Goal: Task Accomplishment & Management: Complete application form

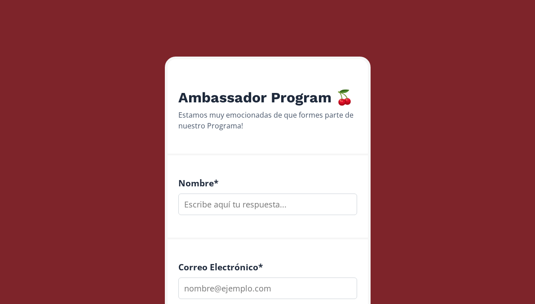
scroll to position [80, 0]
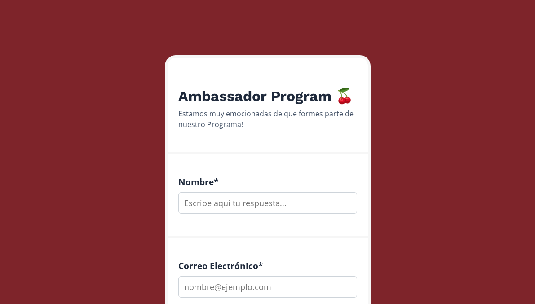
click at [263, 215] on div "Nombre *" at bounding box center [267, 196] width 200 height 84
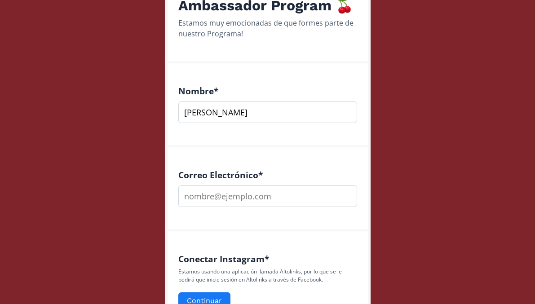
scroll to position [173, 0]
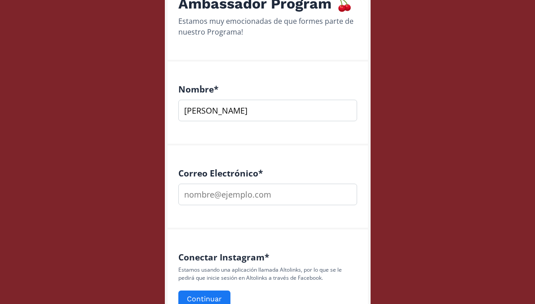
type input "[PERSON_NAME]"
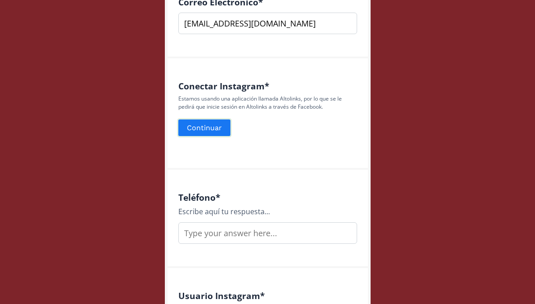
scroll to position [351, 0]
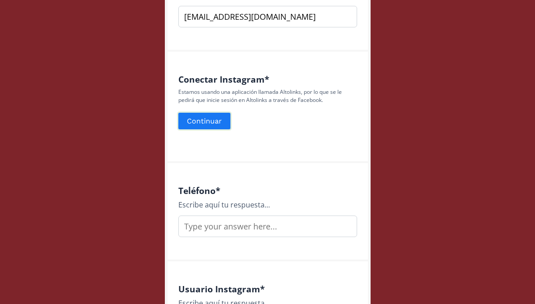
type input "[EMAIL_ADDRESS][DOMAIN_NAME]"
click at [204, 121] on button "Continuar" at bounding box center [204, 120] width 55 height 19
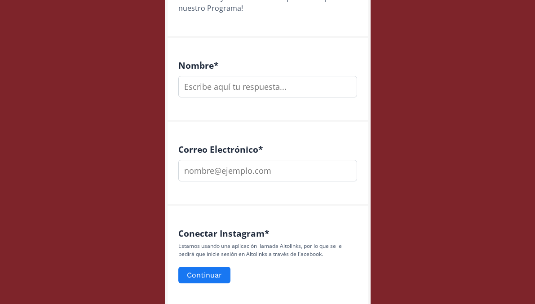
scroll to position [198, 0]
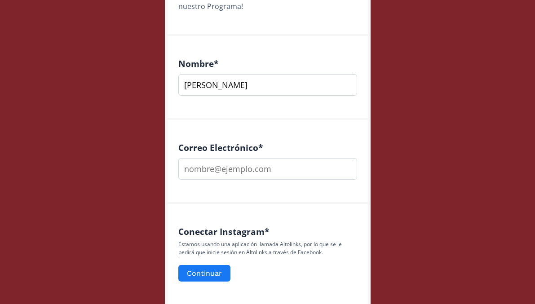
type input "ayssa alvarez"
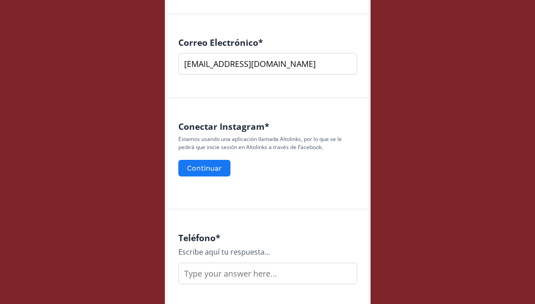
scroll to position [311, 0]
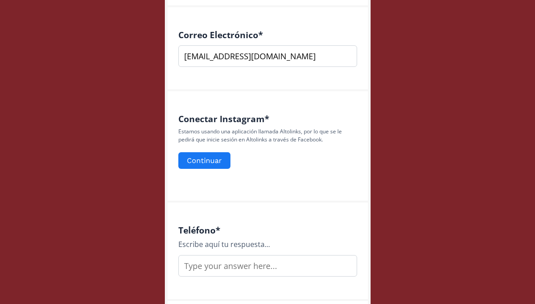
type input "[EMAIL_ADDRESS][DOMAIN_NAME]"
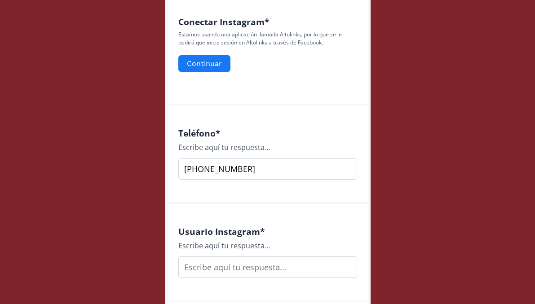
scroll to position [456, 0]
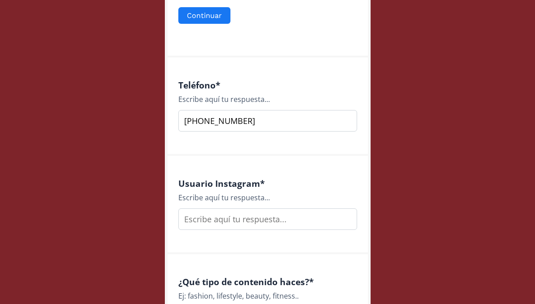
type input "+526642869507"
click at [239, 223] on input "text" at bounding box center [267, 219] width 179 height 22
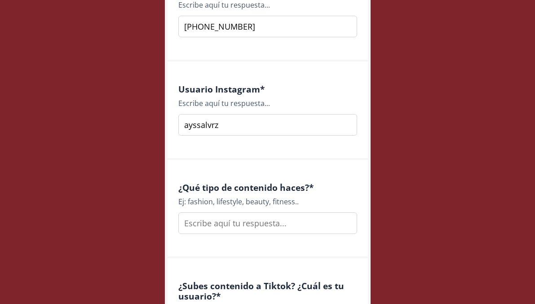
type input "ayssalvrz"
click at [249, 231] on input "text" at bounding box center [267, 223] width 179 height 22
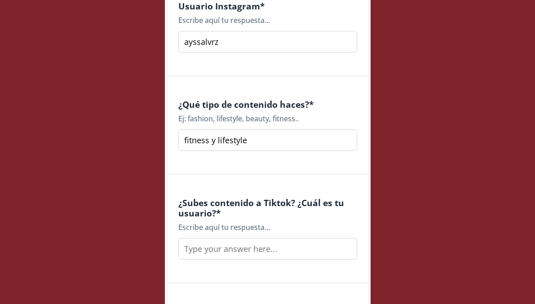
scroll to position [641, 0]
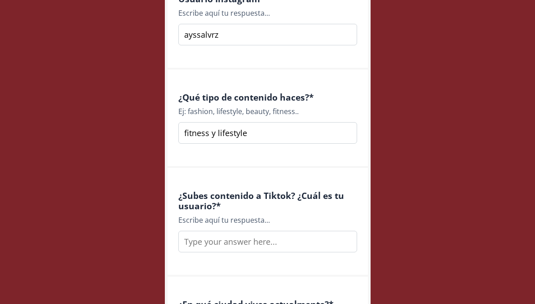
type input "fitness y lifestyle"
click at [258, 245] on input "text" at bounding box center [267, 242] width 179 height 22
type input "s"
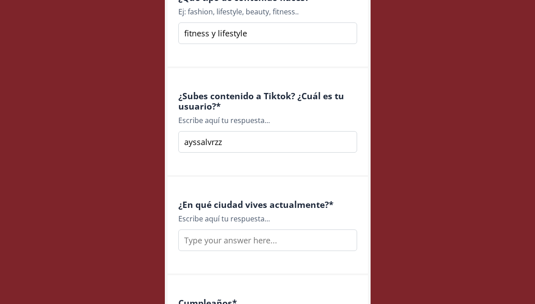
scroll to position [747, 0]
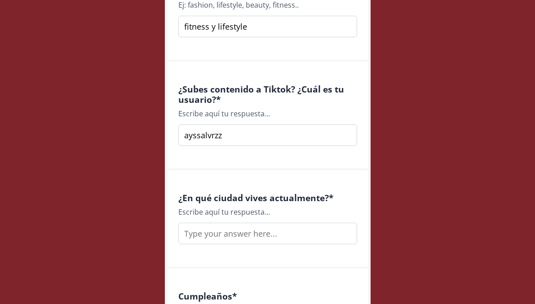
type input "ayssalvrzz"
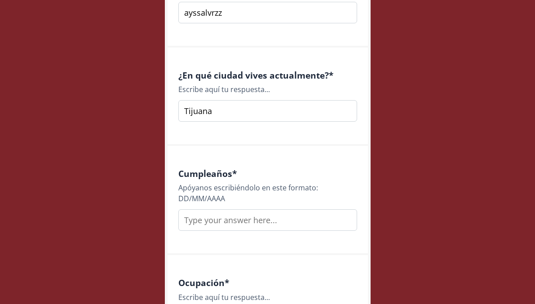
scroll to position [877, 0]
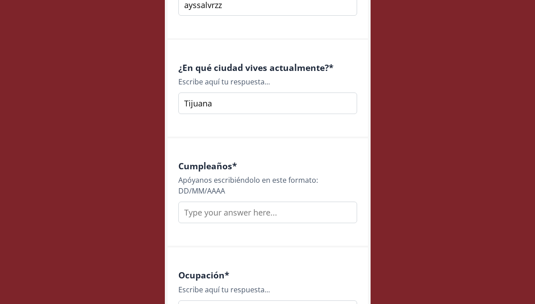
type input "Tijuana"
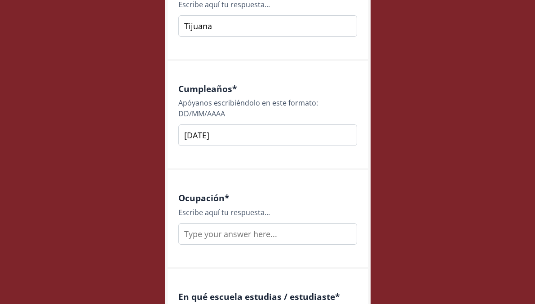
scroll to position [965, 0]
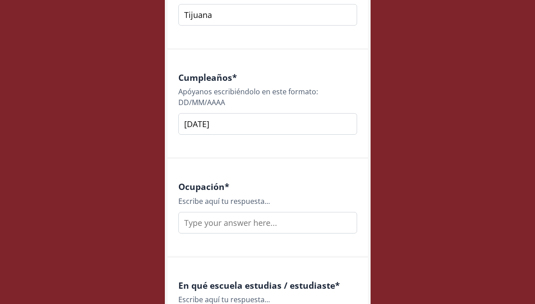
type input "[DATE]"
click at [230, 221] on input "text" at bounding box center [267, 223] width 179 height 22
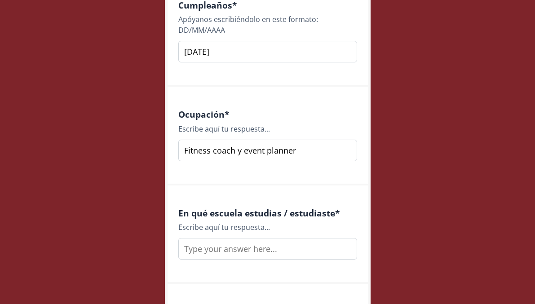
scroll to position [1041, 0]
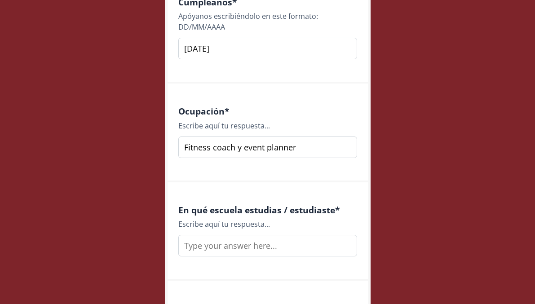
type input "Fitness coach y event planner"
click at [226, 249] on input "text" at bounding box center [267, 246] width 179 height 22
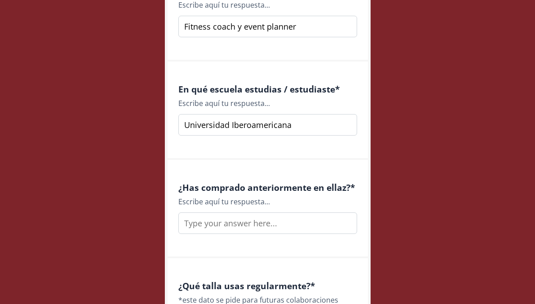
scroll to position [1165, 0]
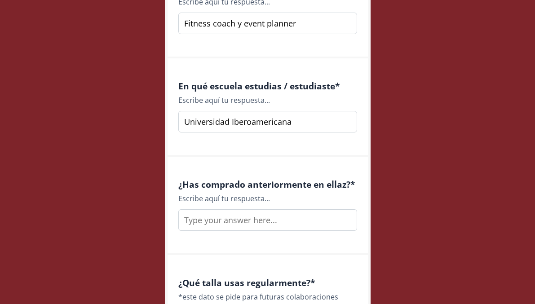
type input "Universidad Iberoamericana"
click at [222, 224] on input "text" at bounding box center [267, 220] width 179 height 22
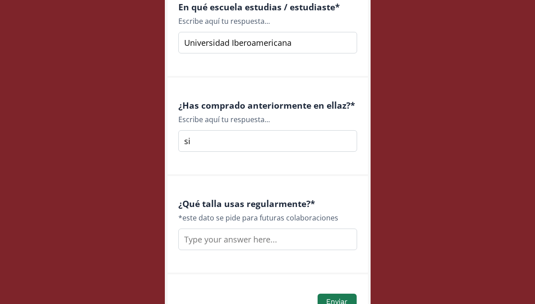
scroll to position [1254, 0]
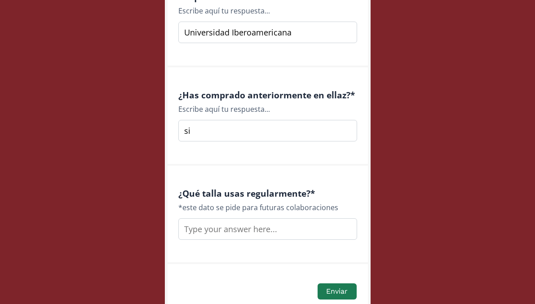
type input "si"
click at [219, 228] on input "text" at bounding box center [267, 229] width 179 height 22
type input "talla M"
click at [340, 291] on button "Enviar" at bounding box center [336, 291] width 41 height 19
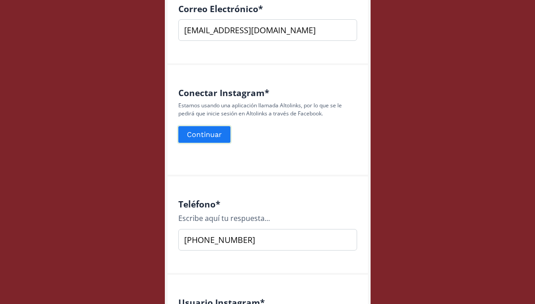
click at [217, 134] on button "Continuar" at bounding box center [204, 134] width 55 height 19
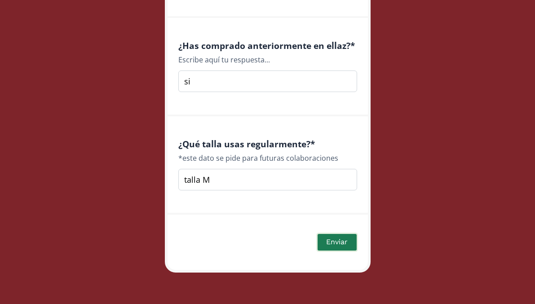
scroll to position [1333, 0]
click at [333, 242] on button "Enviar" at bounding box center [336, 242] width 41 height 19
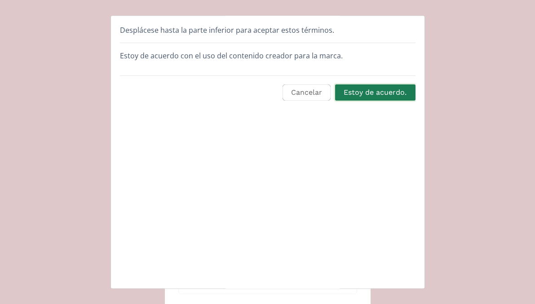
click at [373, 93] on button "Estoy de acuerdo." at bounding box center [375, 92] width 83 height 19
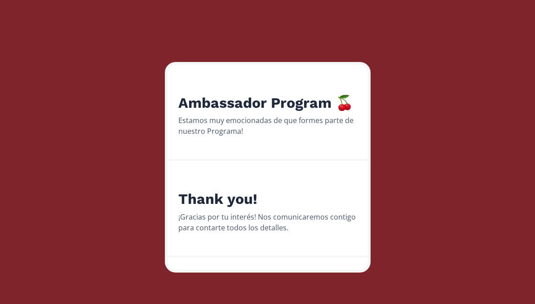
scroll to position [73, 0]
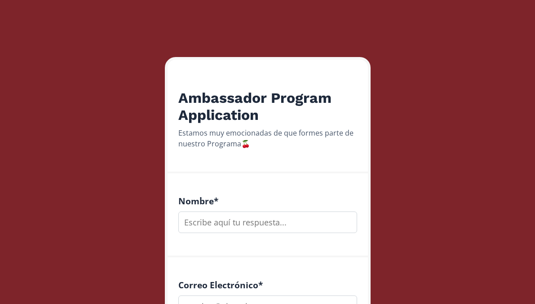
scroll to position [100, 0]
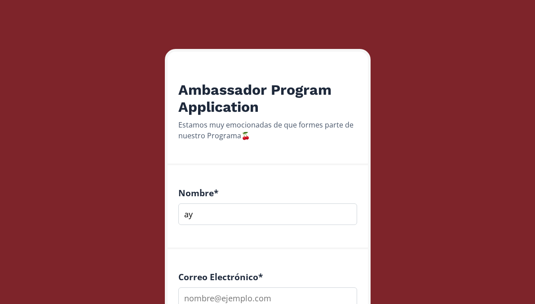
type input "a"
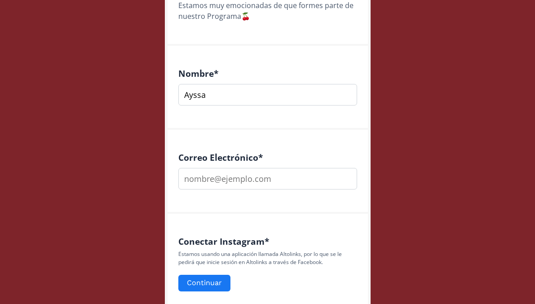
scroll to position [228, 0]
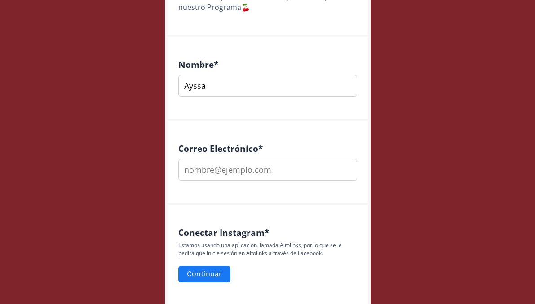
type input "Ayssa"
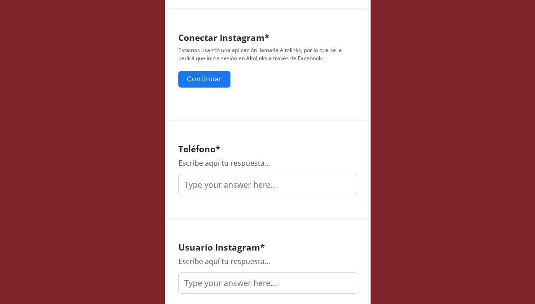
scroll to position [385, 0]
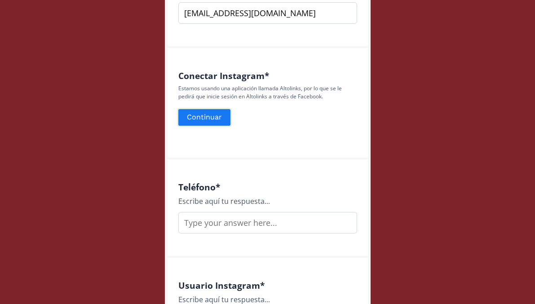
type input "[EMAIL_ADDRESS][DOMAIN_NAME]"
click at [193, 114] on button "Continuar" at bounding box center [204, 117] width 55 height 19
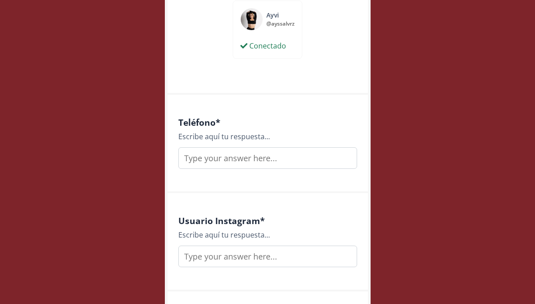
scroll to position [492, 0]
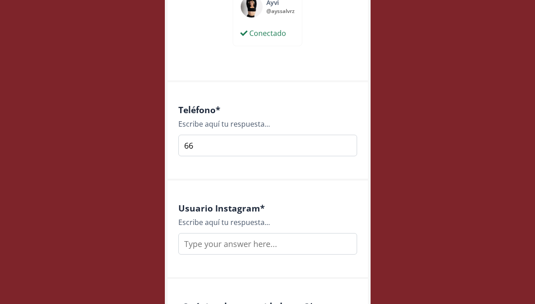
type input "6"
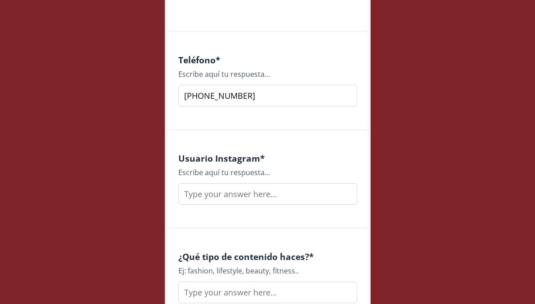
scroll to position [544, 0]
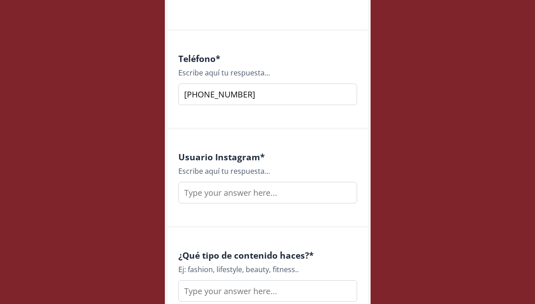
type input "[PHONE_NUMBER]"
click at [256, 192] on input "text" at bounding box center [267, 193] width 179 height 22
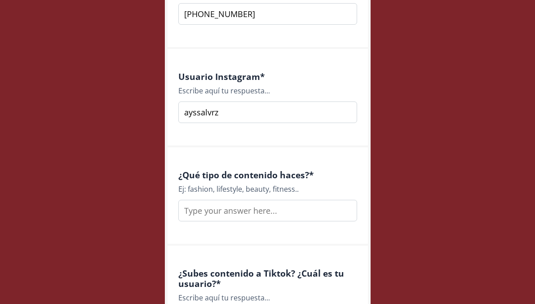
scroll to position [626, 0]
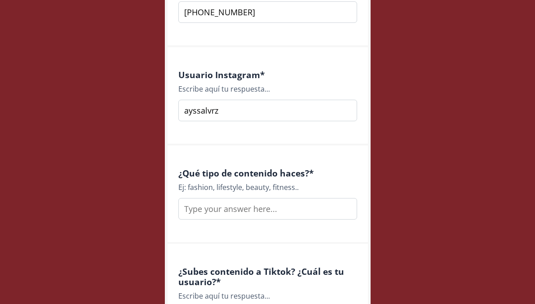
type input "ayssalvrz"
click at [259, 214] on input "text" at bounding box center [267, 209] width 179 height 22
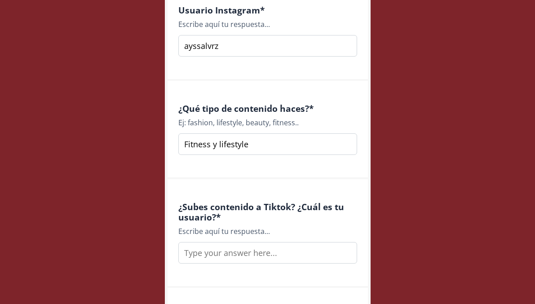
type input "Fitness y lifestyle"
click at [253, 249] on input "text" at bounding box center [267, 253] width 179 height 22
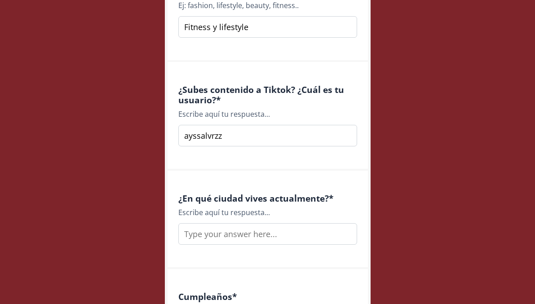
scroll to position [817, 0]
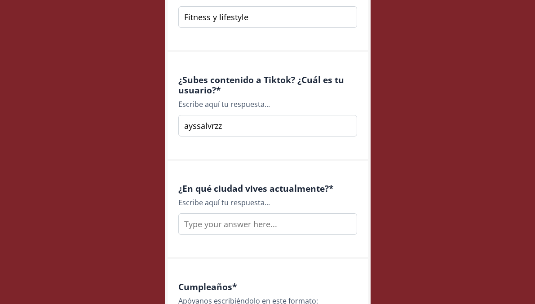
type input "ayssalvrzz"
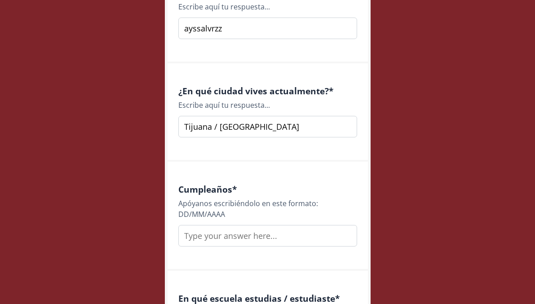
scroll to position [919, 0]
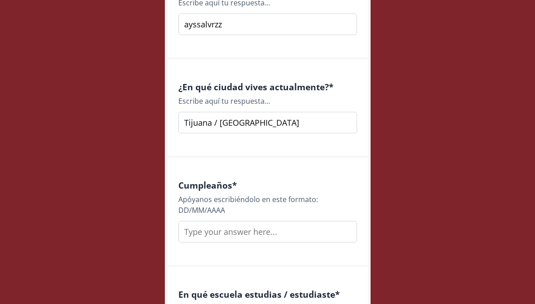
type input "Tijuana / [GEOGRAPHIC_DATA]"
click at [237, 242] on div "Cumpleaños * [PERSON_NAME] escribiéndolo en este formato: DD/MM/AAAA" at bounding box center [267, 212] width 200 height 109
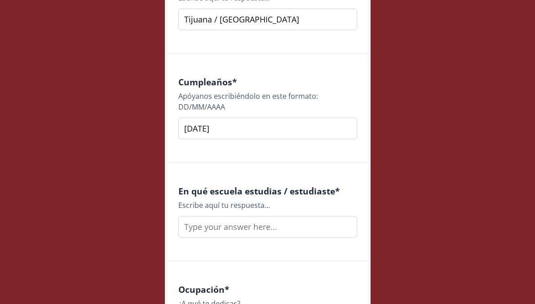
scroll to position [1024, 0]
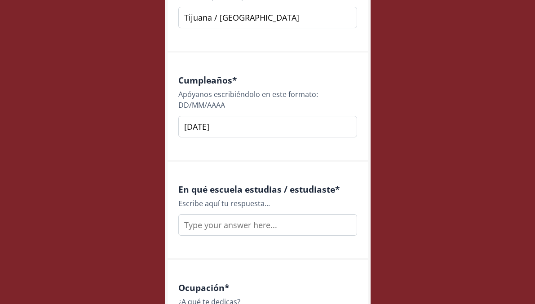
type input "[DATE]"
click at [238, 222] on input "text" at bounding box center [267, 225] width 179 height 22
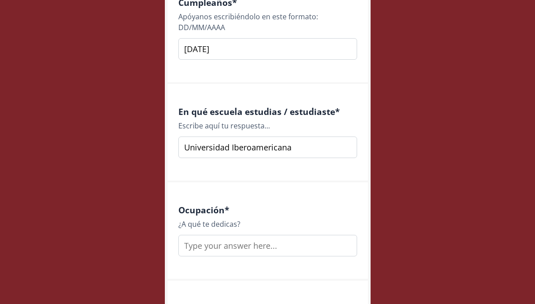
scroll to position [1115, 0]
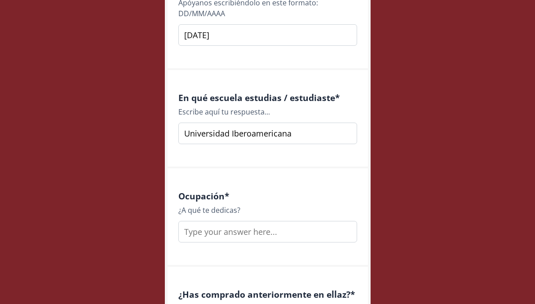
type input "Universidad Iberoamericana"
click at [233, 233] on input "text" at bounding box center [267, 232] width 179 height 22
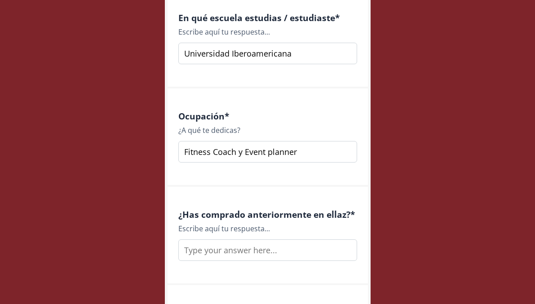
scroll to position [1204, 0]
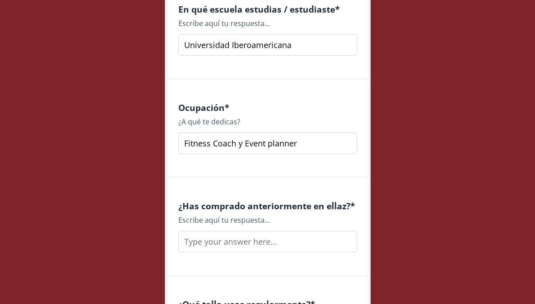
type input "Fitness Coach y Event planner"
click at [235, 241] on input "text" at bounding box center [267, 242] width 179 height 22
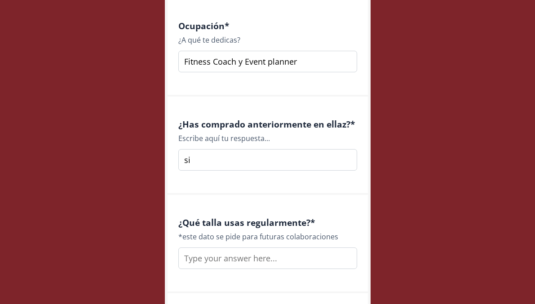
scroll to position [1307, 0]
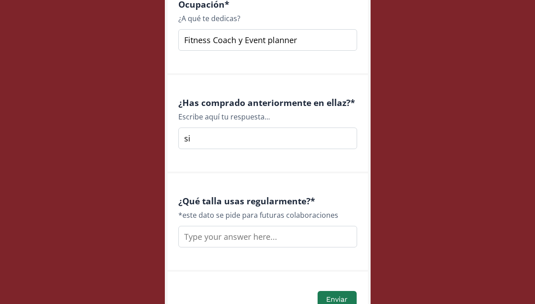
type input "si"
click at [238, 241] on input "text" at bounding box center [267, 237] width 179 height 22
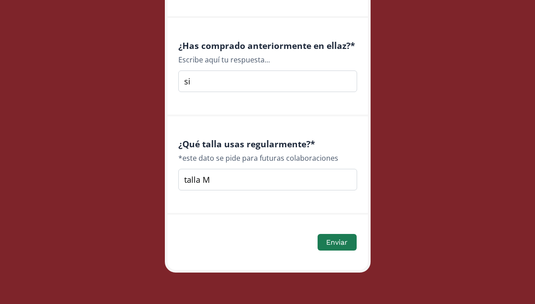
scroll to position [1364, 0]
type input "talla M"
click at [336, 243] on button "Enviar" at bounding box center [336, 242] width 41 height 19
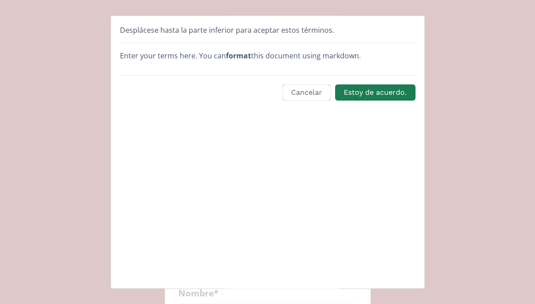
scroll to position [0, 0]
click at [373, 94] on button "Estoy de acuerdo." at bounding box center [375, 92] width 83 height 19
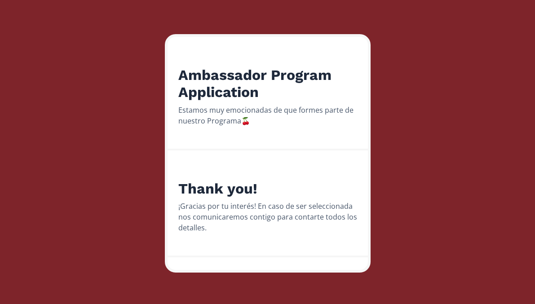
scroll to position [114, 0]
